Goal: Navigation & Orientation: Find specific page/section

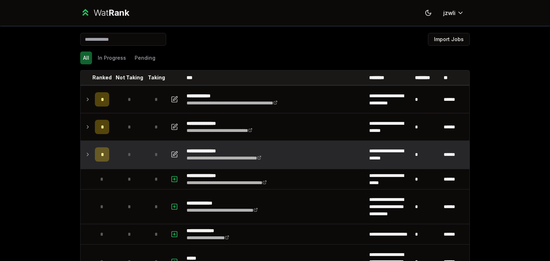
click at [85, 155] on icon at bounding box center [88, 154] width 6 height 9
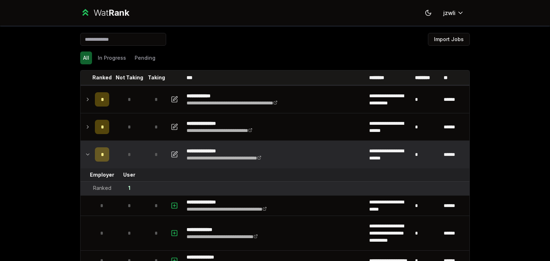
click at [85, 155] on icon at bounding box center [88, 154] width 6 height 9
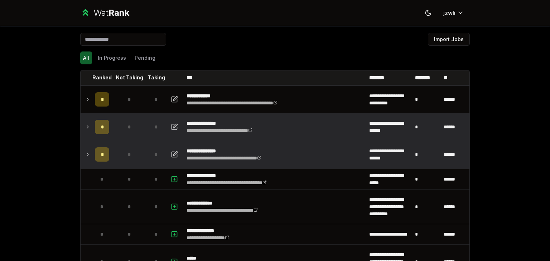
click at [87, 125] on icon at bounding box center [88, 127] width 6 height 9
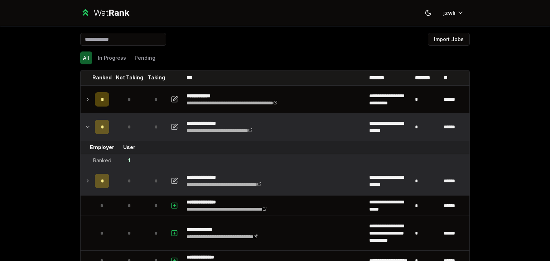
click at [87, 125] on icon at bounding box center [88, 127] width 6 height 9
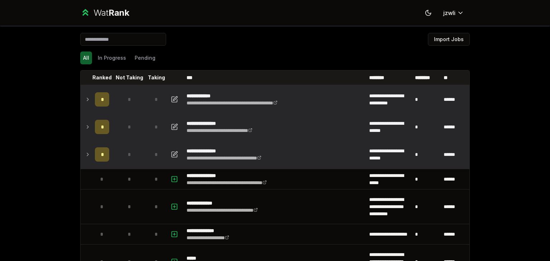
click at [87, 96] on icon at bounding box center [88, 99] width 6 height 9
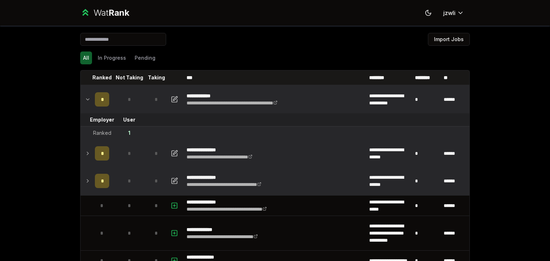
click at [87, 96] on icon at bounding box center [88, 99] width 6 height 9
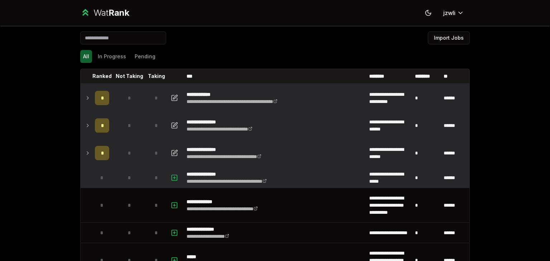
scroll to position [1, 0]
click at [134, 177] on td "*" at bounding box center [129, 178] width 34 height 20
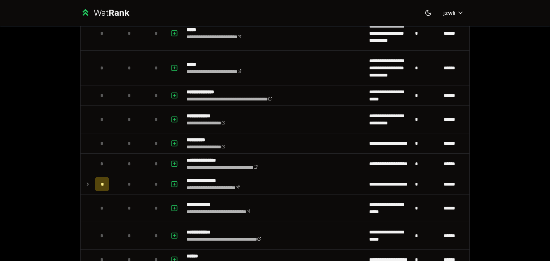
scroll to position [231, 0]
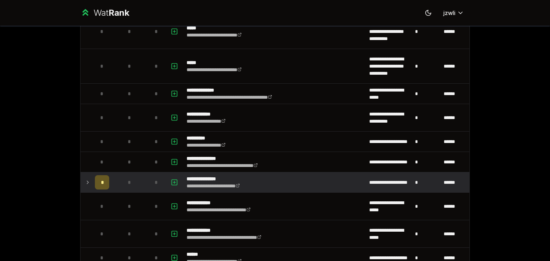
click at [85, 184] on icon at bounding box center [88, 182] width 6 height 9
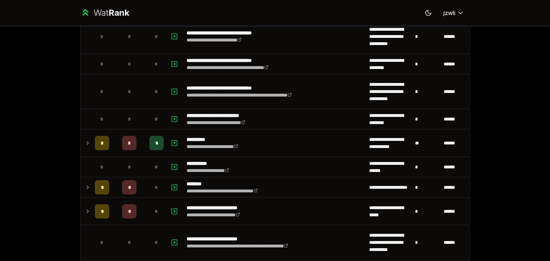
scroll to position [1003, 0]
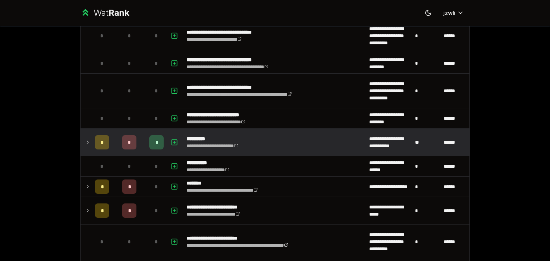
click at [87, 138] on icon at bounding box center [88, 142] width 6 height 9
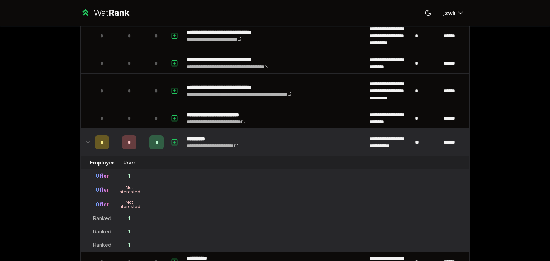
click at [87, 139] on icon at bounding box center [88, 142] width 6 height 9
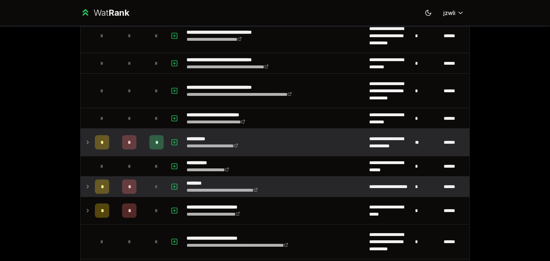
click at [81, 188] on td at bounding box center [86, 187] width 11 height 20
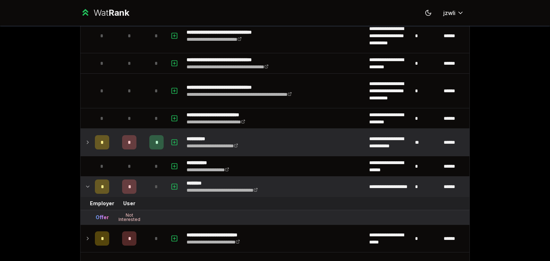
click at [82, 188] on td at bounding box center [86, 187] width 11 height 20
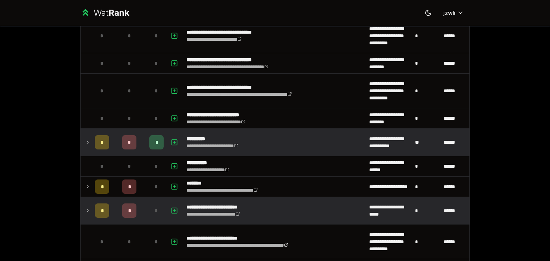
click at [87, 209] on icon at bounding box center [87, 210] width 1 height 3
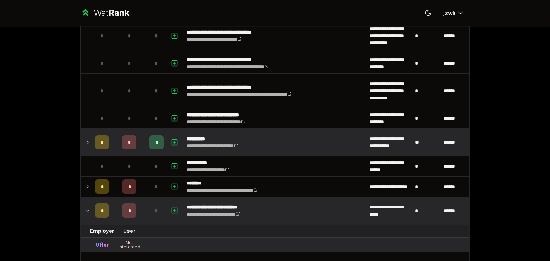
click at [85, 207] on icon at bounding box center [88, 211] width 6 height 9
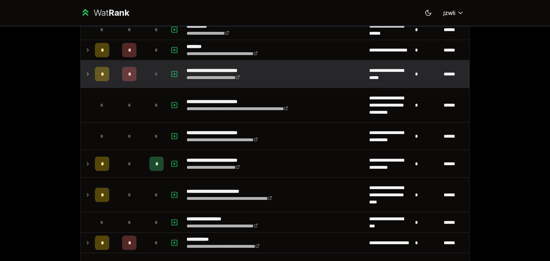
scroll to position [1140, 0]
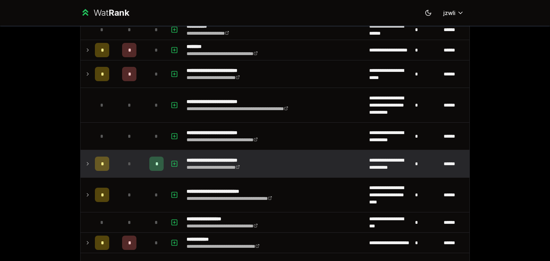
click at [85, 162] on icon at bounding box center [88, 164] width 6 height 9
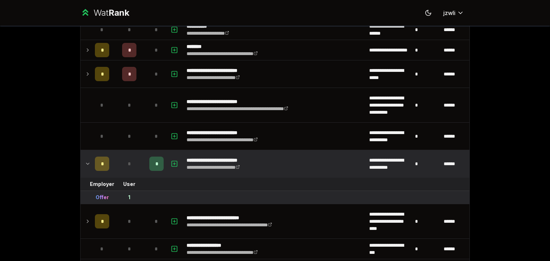
click at [85, 162] on icon at bounding box center [88, 164] width 6 height 9
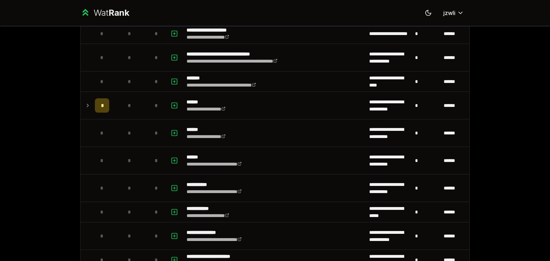
scroll to position [1507, 0]
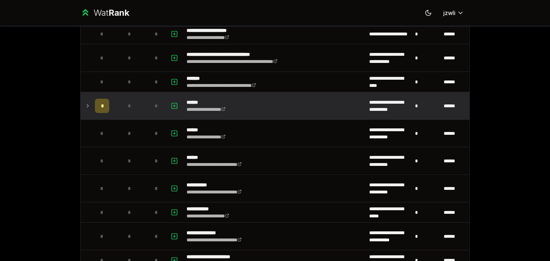
click at [85, 105] on icon at bounding box center [88, 106] width 6 height 9
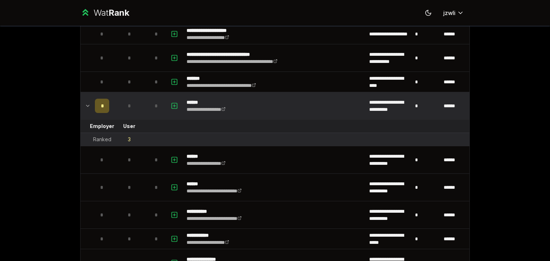
click at [85, 105] on icon at bounding box center [88, 106] width 6 height 9
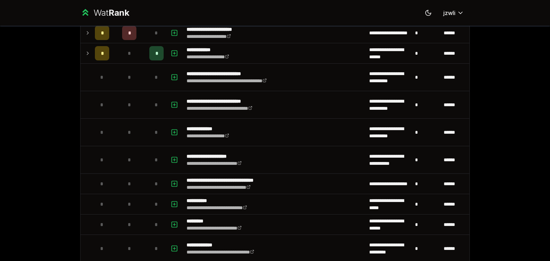
scroll to position [1918, 0]
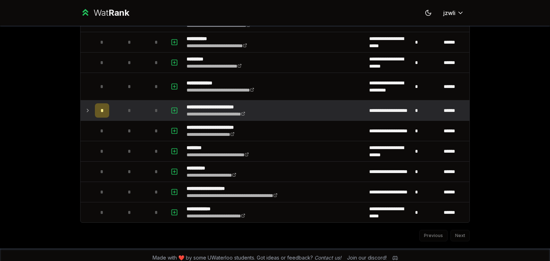
click at [81, 109] on td at bounding box center [86, 111] width 11 height 20
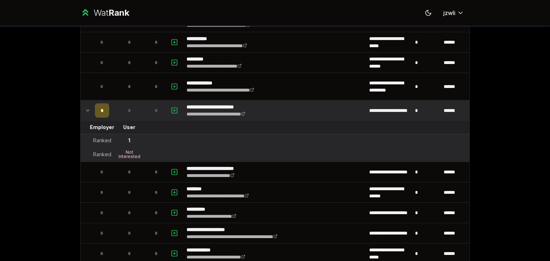
click at [81, 109] on td at bounding box center [86, 111] width 11 height 20
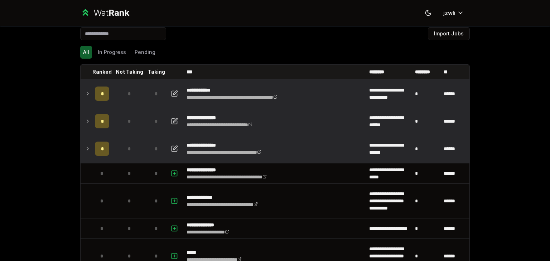
scroll to position [0, 0]
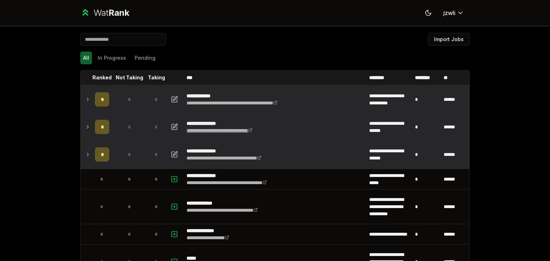
click at [228, 128] on link "**********" at bounding box center [220, 130] width 66 height 5
